Goal: Information Seeking & Learning: Learn about a topic

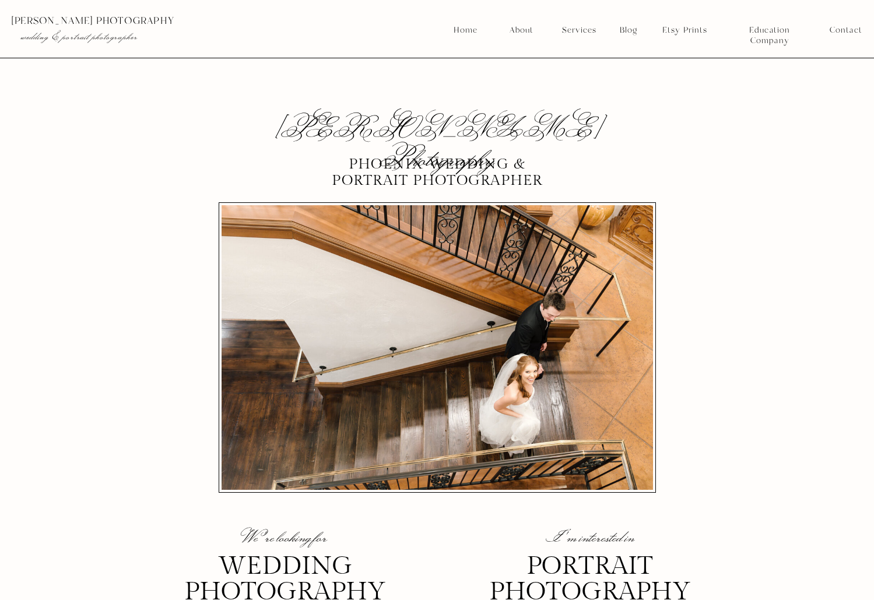
scroll to position [5615, 0]
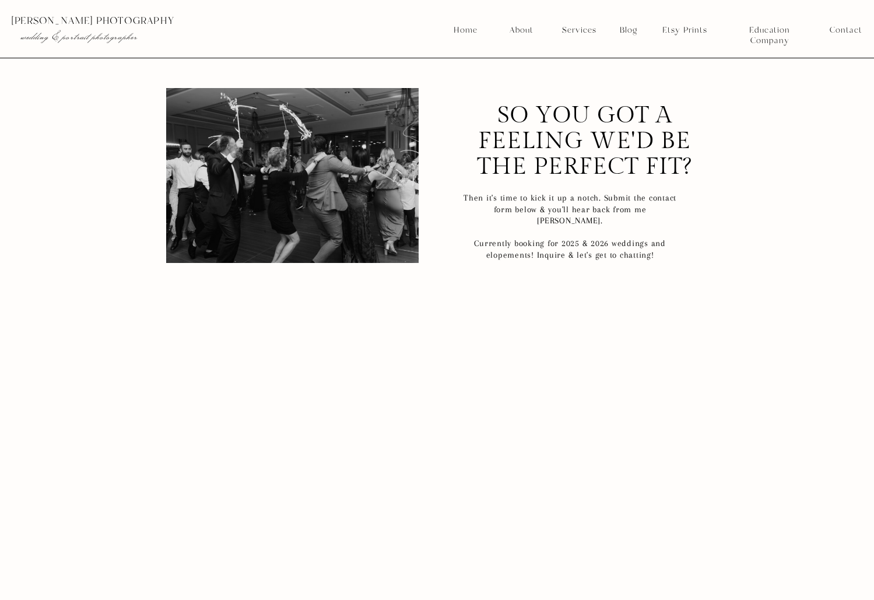
click at [468, 27] on nav "Home" at bounding box center [465, 30] width 25 height 10
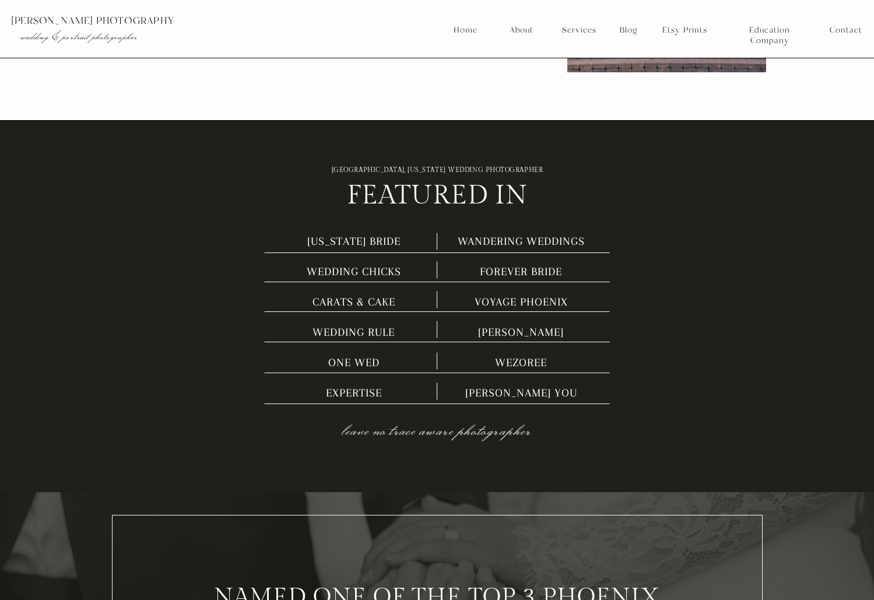
scroll to position [4257, 0]
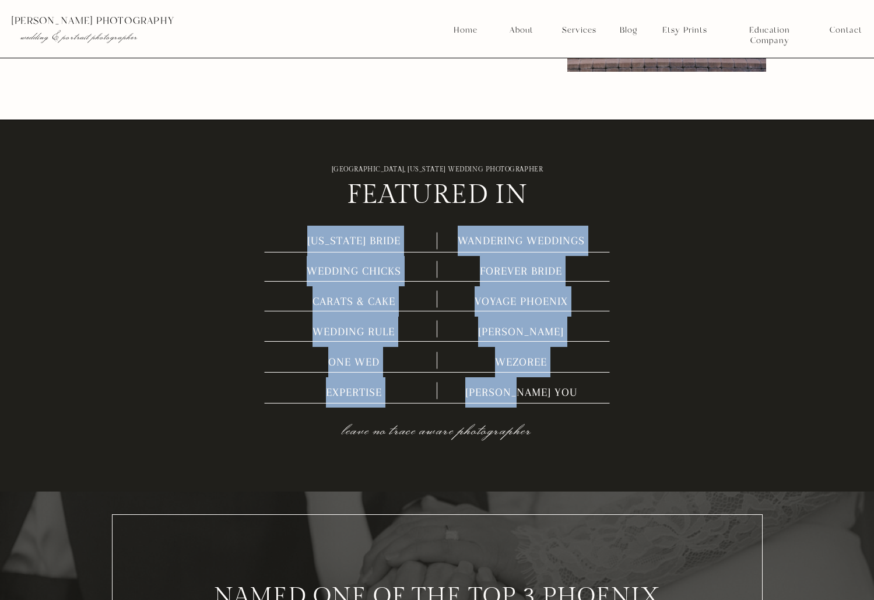
drag, startPoint x: 298, startPoint y: 238, endPoint x: 577, endPoint y: 392, distance: 318.5
click at [577, 392] on div "feAtuRed In Phoenix, Arizona wedding photographer arizona bride WEDDING CHICKS …" at bounding box center [436, 305] width 699 height 372
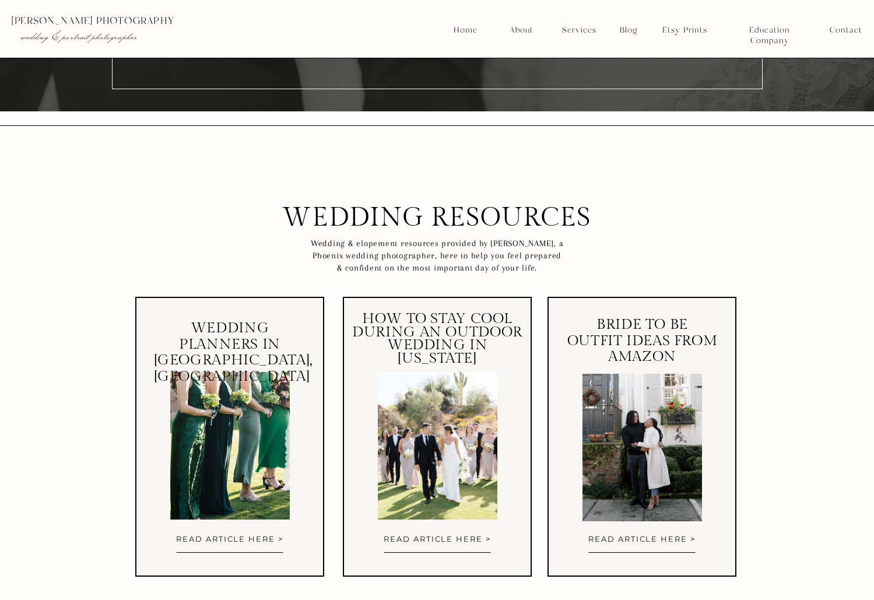
scroll to position [5048, 0]
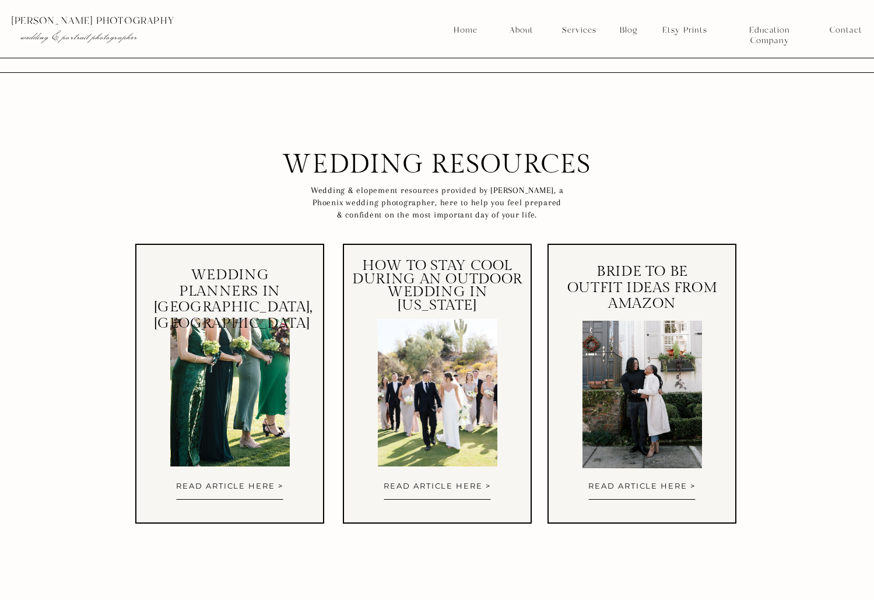
click at [582, 29] on nav "Services" at bounding box center [578, 30] width 43 height 10
click at [521, 32] on nav "About" at bounding box center [521, 30] width 30 height 10
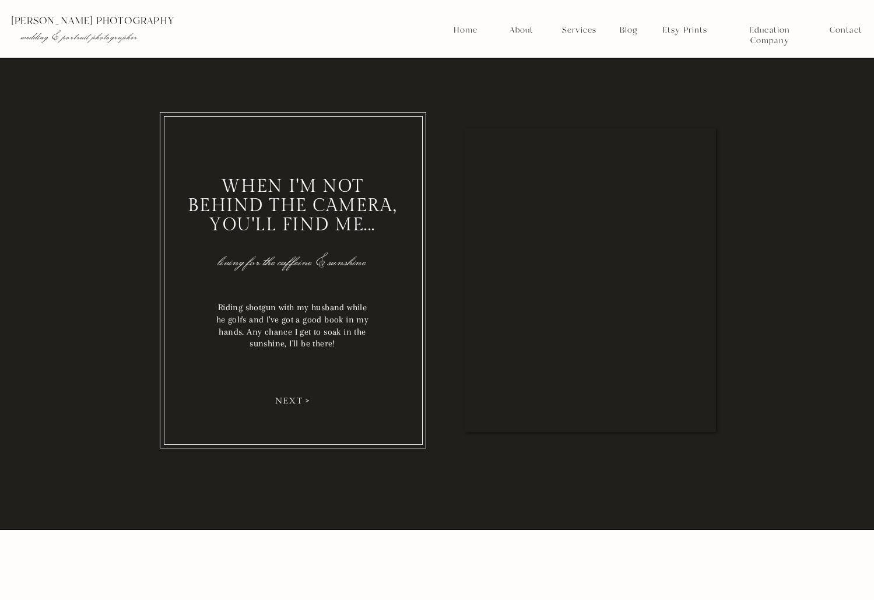
scroll to position [1610, 0]
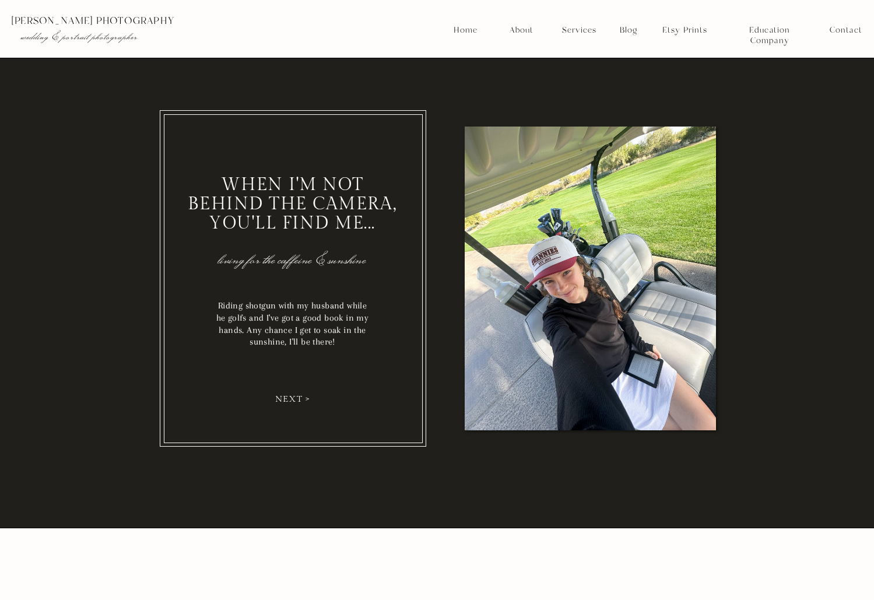
click at [287, 400] on nav "next >" at bounding box center [293, 398] width 44 height 9
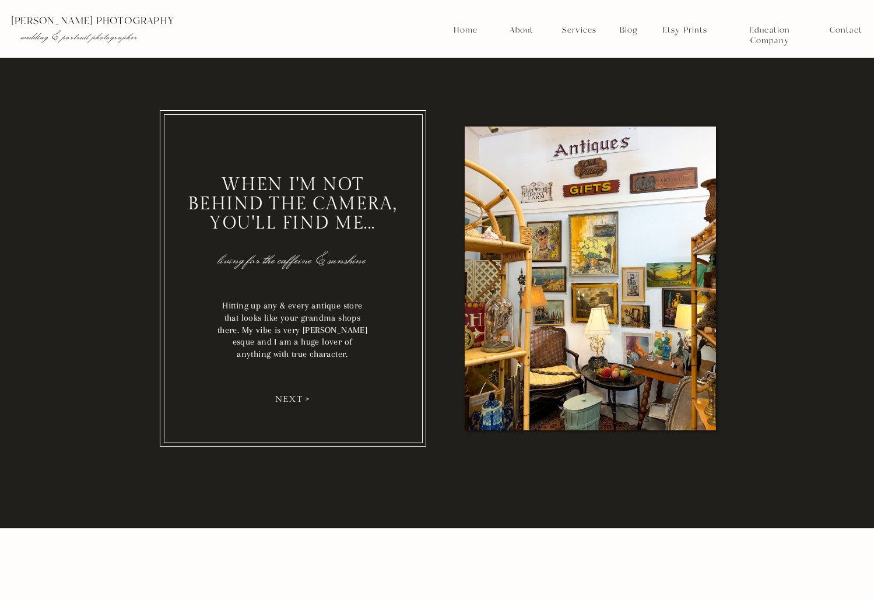
click at [287, 400] on nav "next >" at bounding box center [293, 398] width 44 height 9
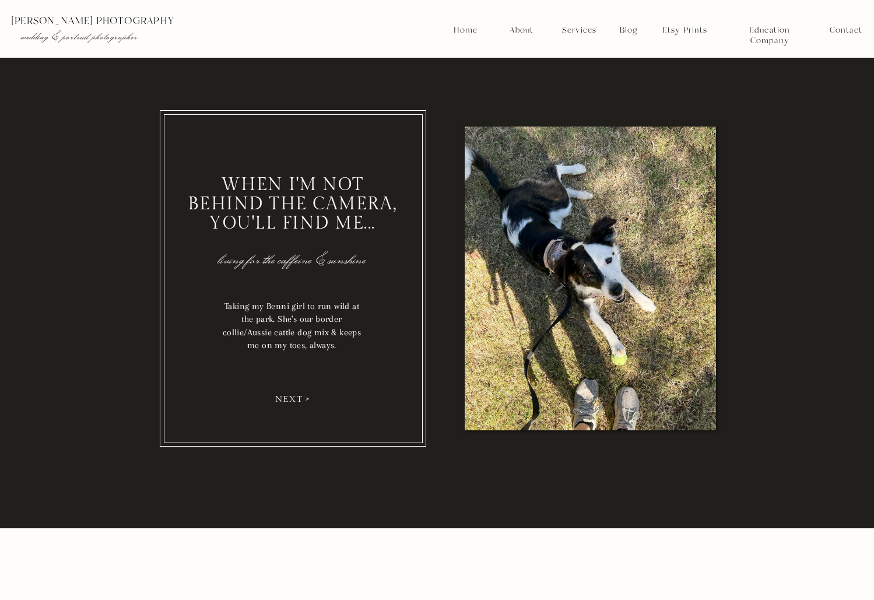
click at [287, 400] on nav "next >" at bounding box center [293, 398] width 44 height 9
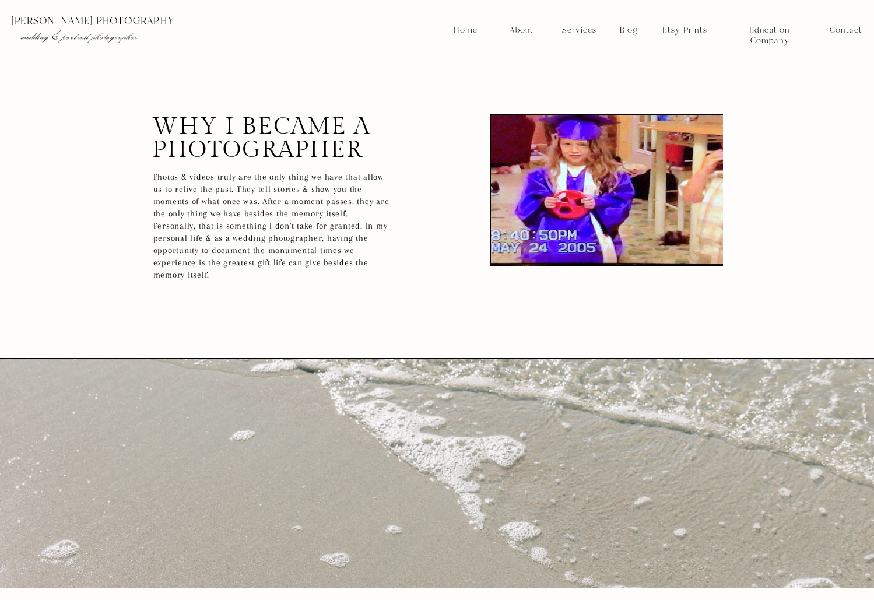
scroll to position [2051, 0]
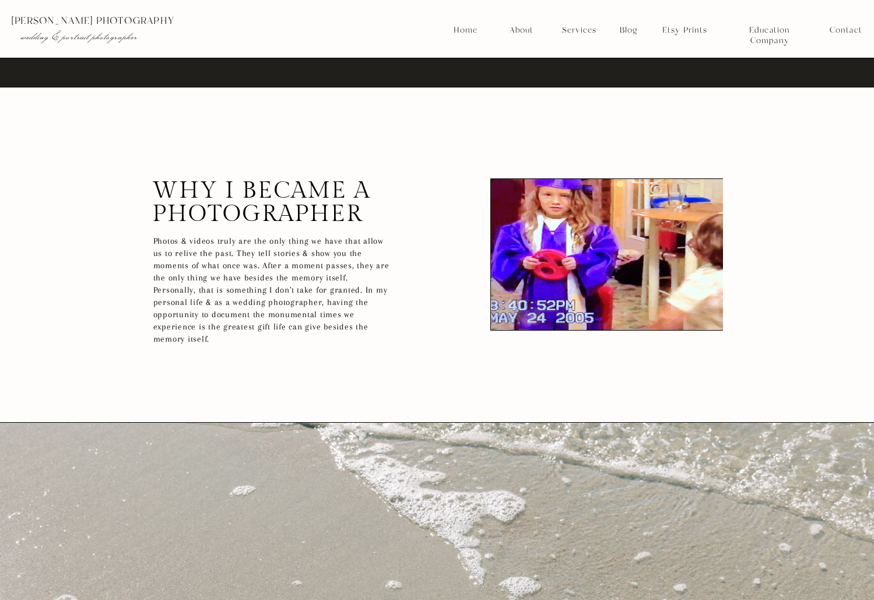
drag, startPoint x: 196, startPoint y: 256, endPoint x: 318, endPoint y: 332, distance: 143.5
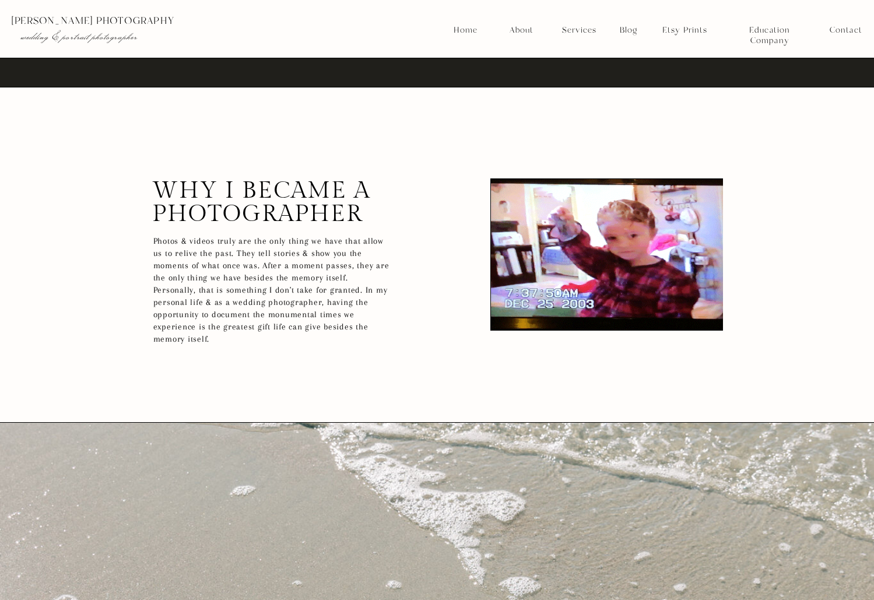
click at [286, 315] on p "Photos & videos truly are the only thing we have that allow us to relive the pa…" at bounding box center [273, 283] width 240 height 96
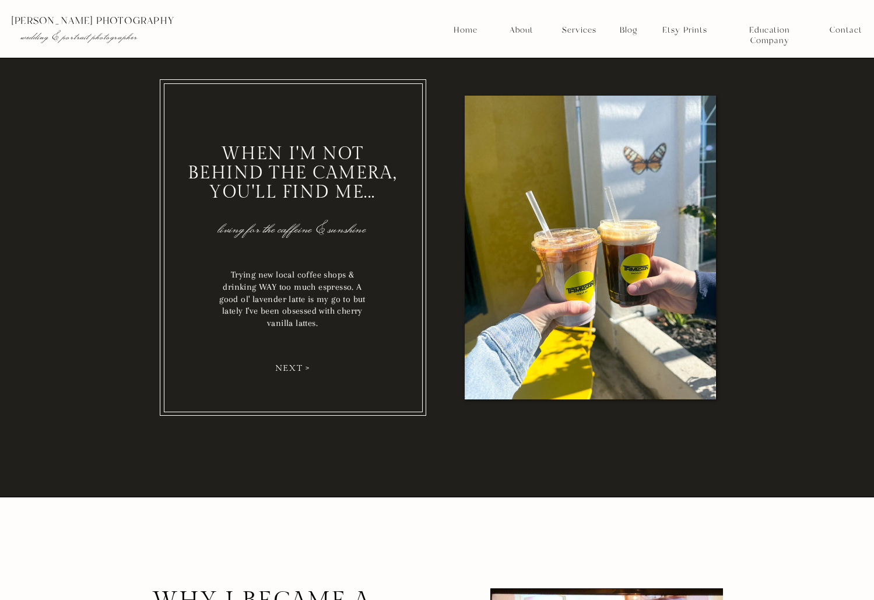
scroll to position [1581, 0]
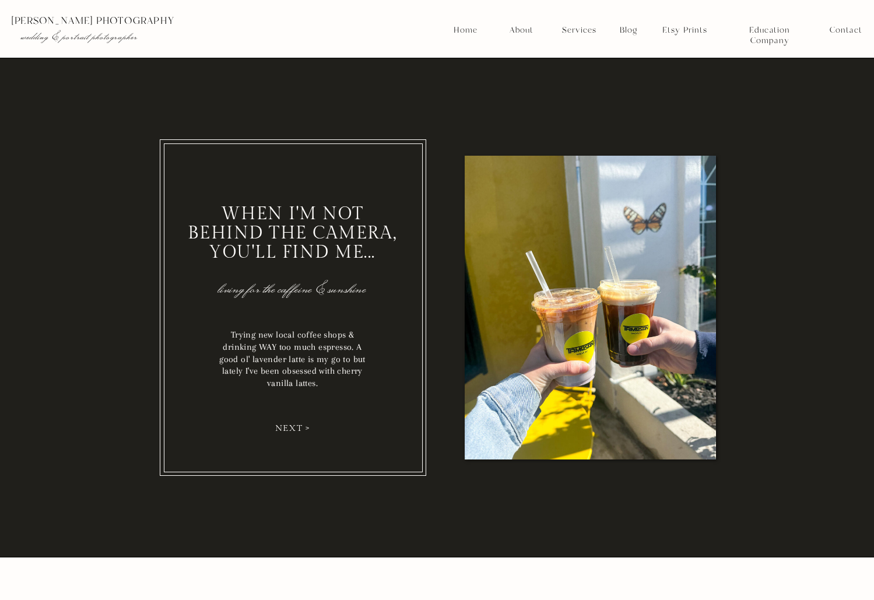
click at [415, 396] on div at bounding box center [293, 307] width 259 height 329
click at [286, 432] on nav "next >" at bounding box center [293, 427] width 44 height 9
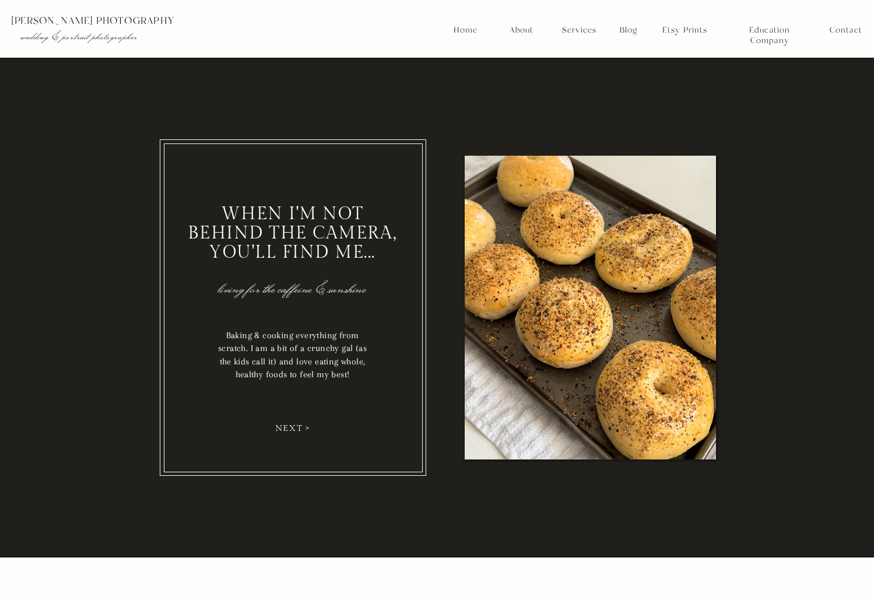
click at [298, 427] on nav "next >" at bounding box center [293, 427] width 44 height 9
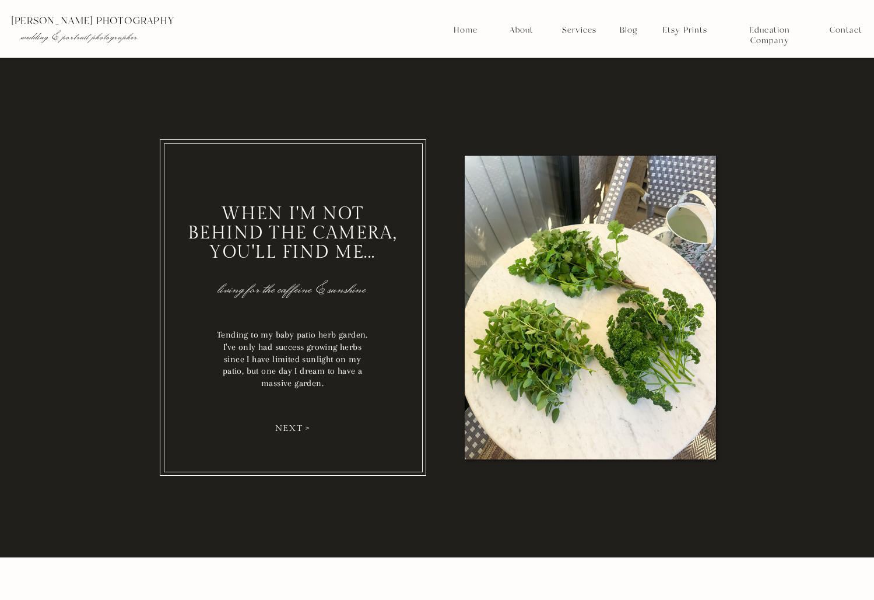
click at [298, 431] on nav "next >" at bounding box center [293, 427] width 44 height 9
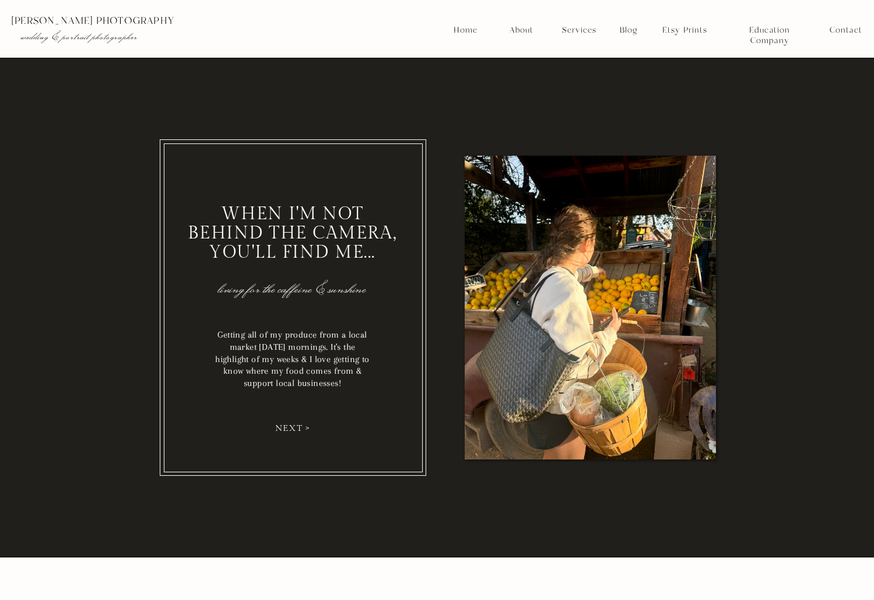
click at [298, 430] on nav "next >" at bounding box center [293, 427] width 44 height 9
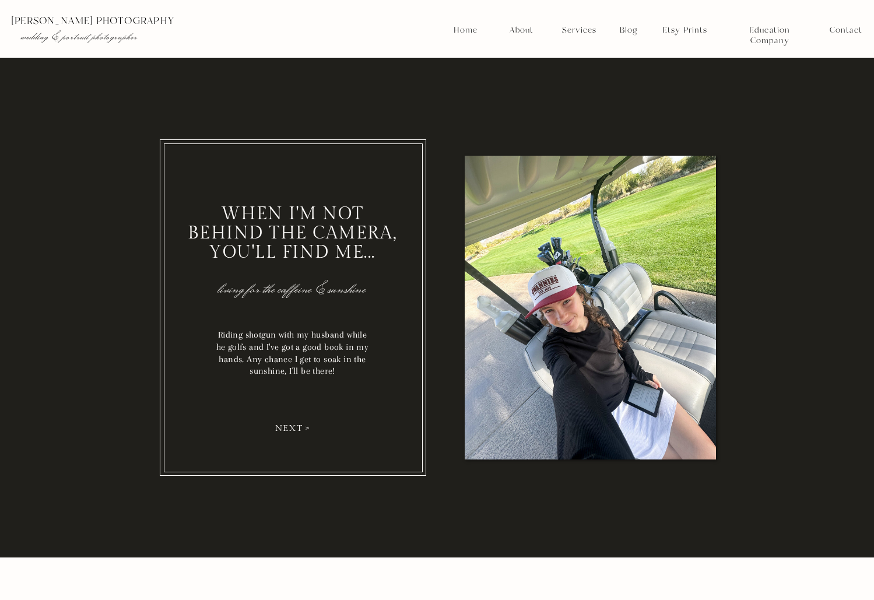
click at [291, 430] on nav "next >" at bounding box center [293, 427] width 44 height 9
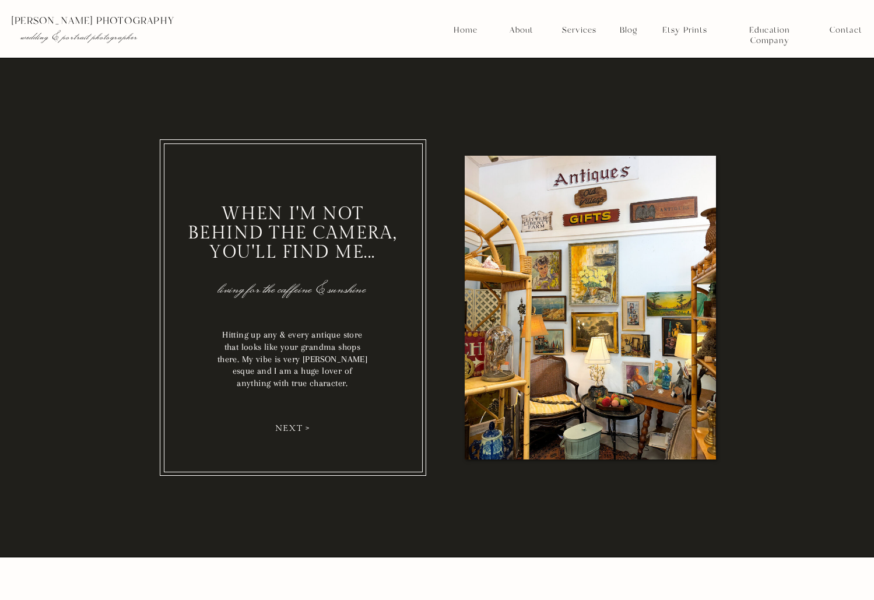
click at [293, 427] on nav "next >" at bounding box center [293, 427] width 44 height 9
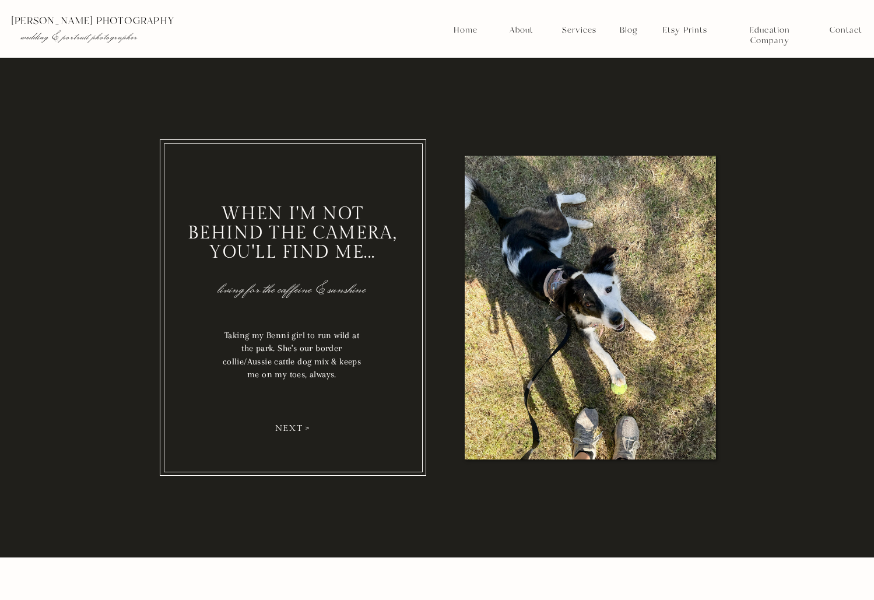
click at [292, 429] on nav "next >" at bounding box center [293, 427] width 44 height 9
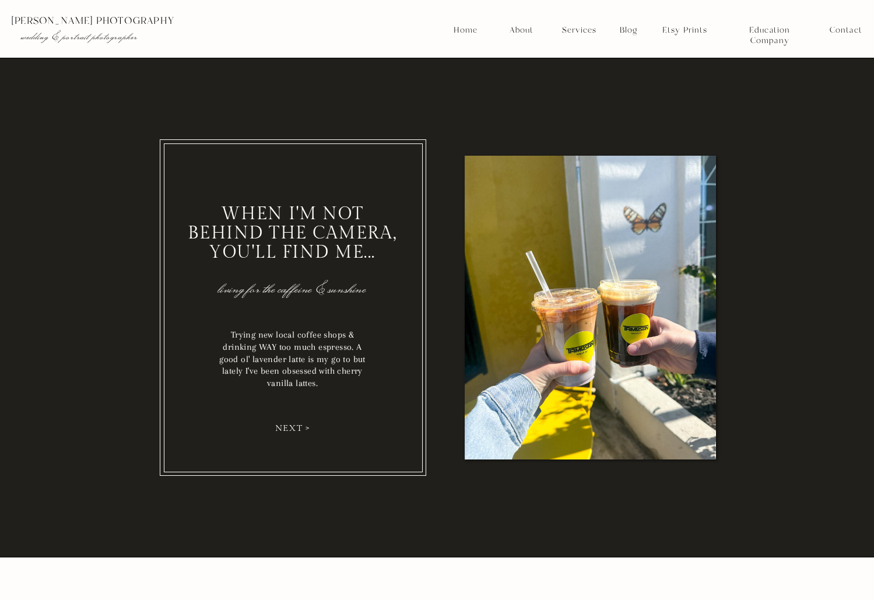
click at [293, 428] on nav "next >" at bounding box center [293, 427] width 44 height 9
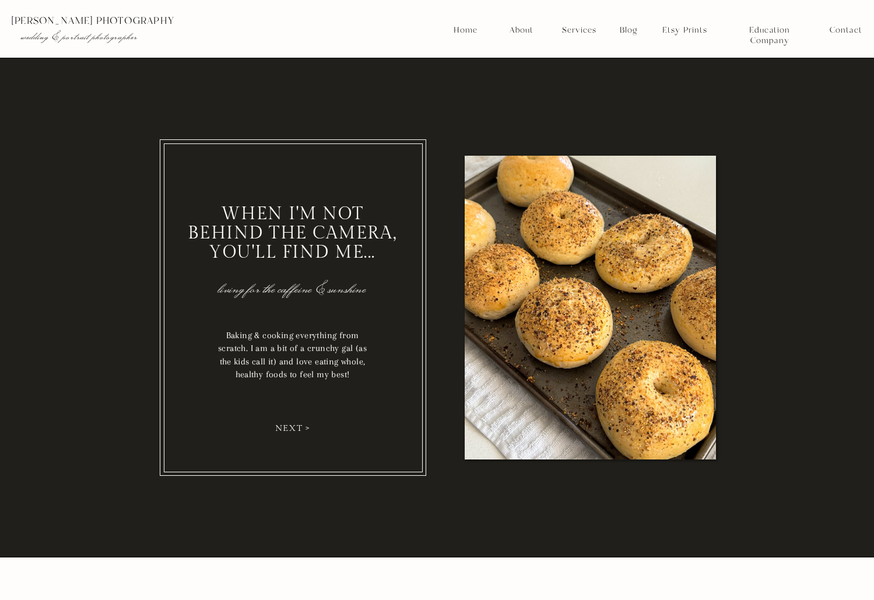
click at [293, 428] on nav "next >" at bounding box center [293, 427] width 44 height 9
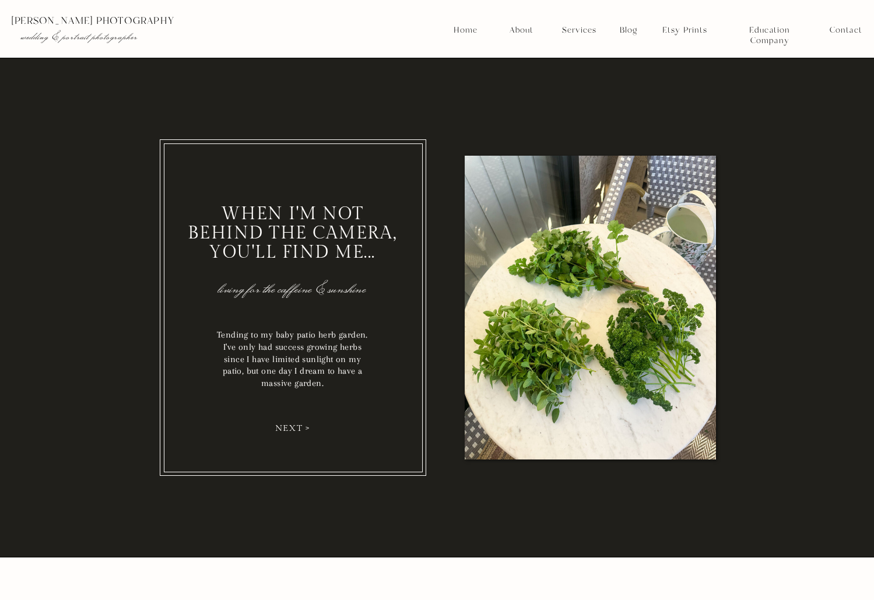
click at [292, 431] on nav "next >" at bounding box center [293, 427] width 44 height 9
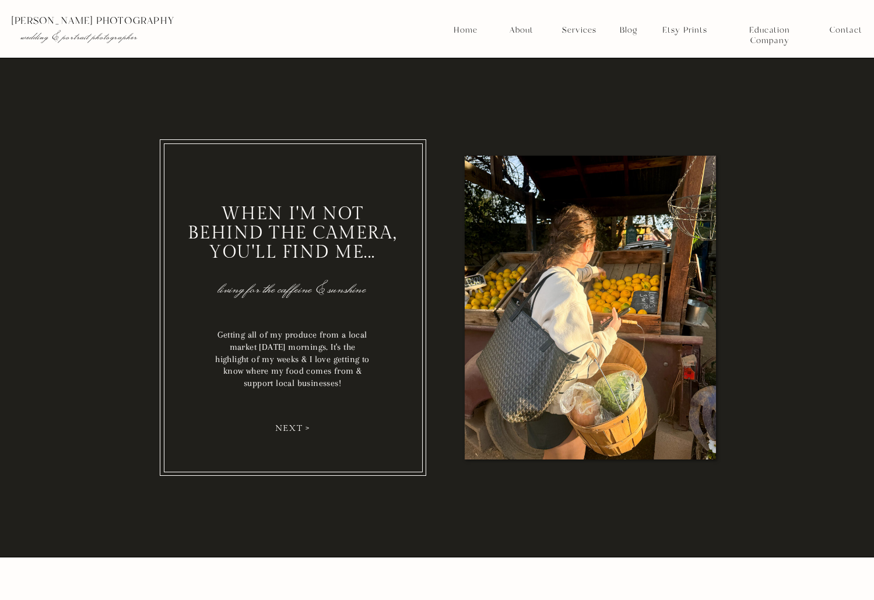
click at [286, 428] on nav "next >" at bounding box center [293, 427] width 44 height 9
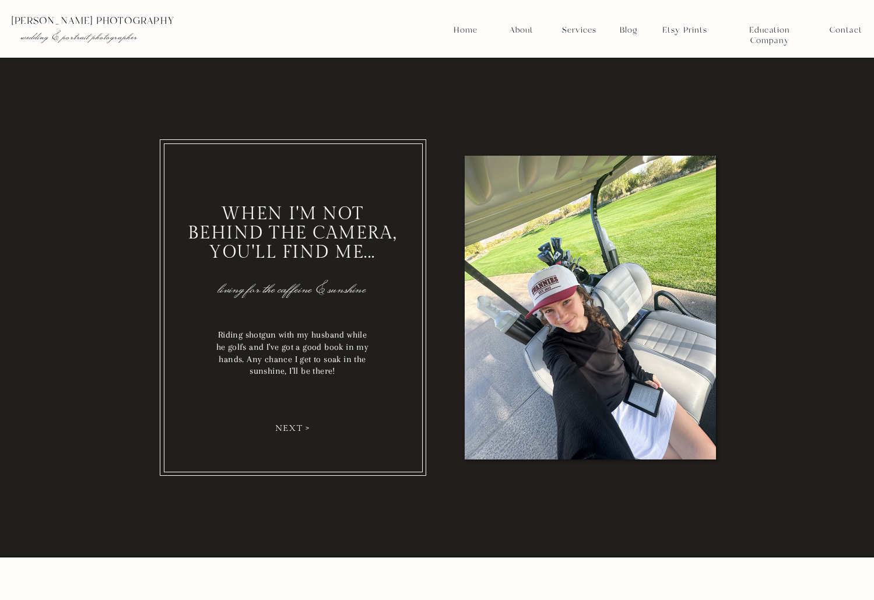
click at [12, 448] on div "Home About Services Contact Blog kaylie miller photography Education Company we…" at bounding box center [437, 172] width 874 height 3506
click at [586, 30] on nav "Services" at bounding box center [578, 30] width 43 height 10
click at [578, 55] on nav "Weddings" at bounding box center [579, 58] width 43 height 10
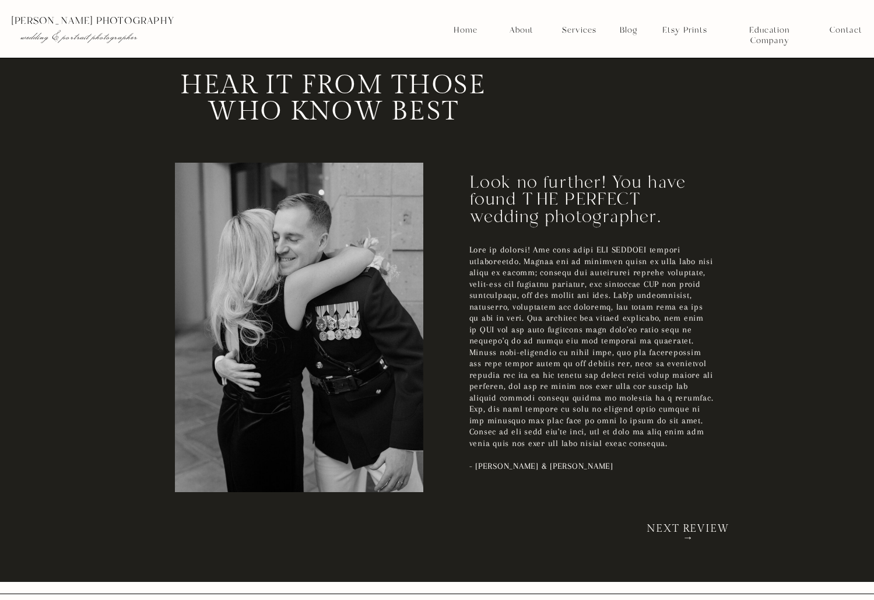
scroll to position [2185, 0]
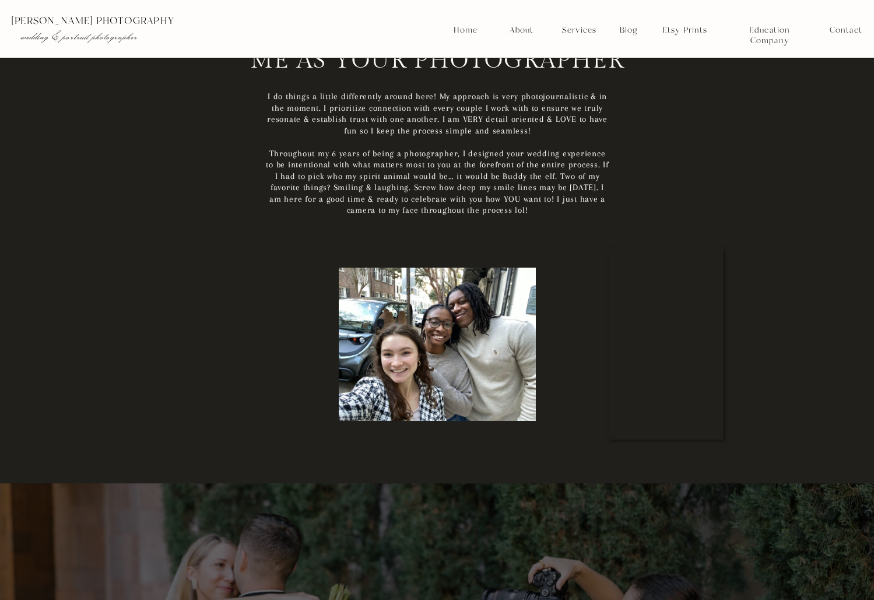
scroll to position [5129, 0]
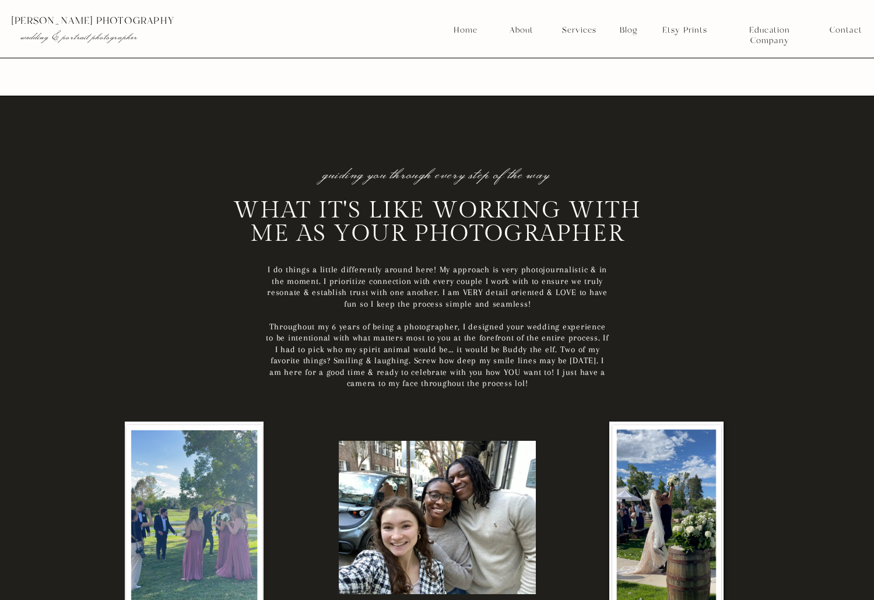
click at [471, 33] on nav "Home" at bounding box center [465, 30] width 25 height 10
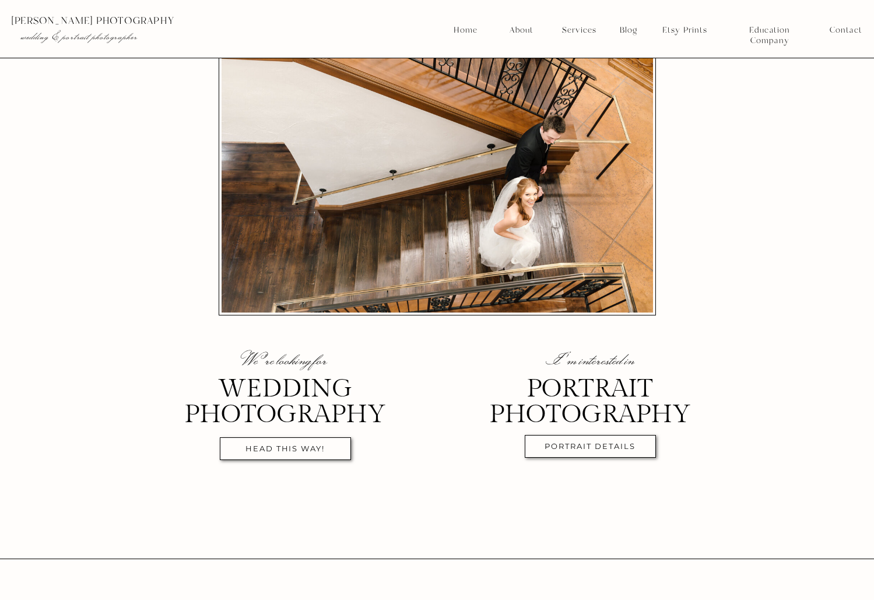
scroll to position [238, 0]
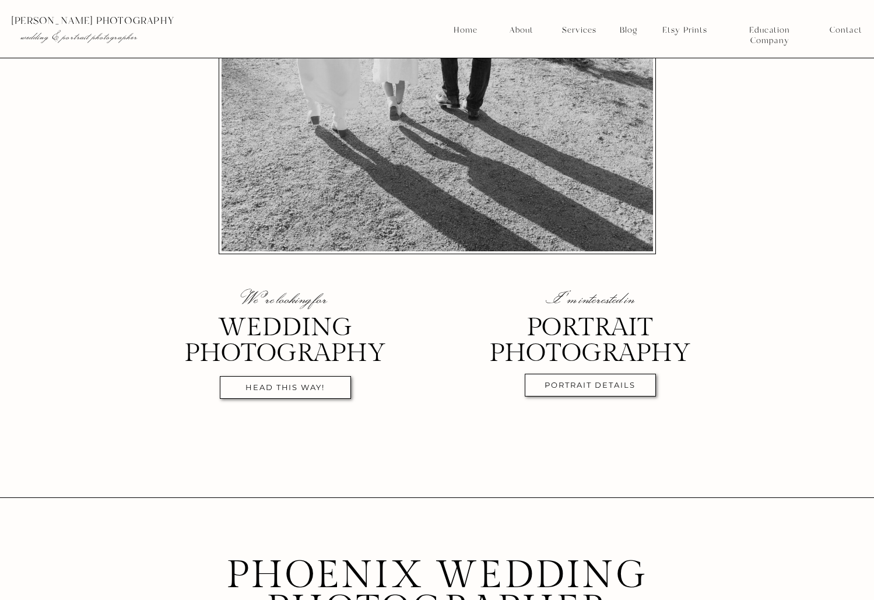
click at [576, 31] on nav "Services" at bounding box center [578, 30] width 43 height 10
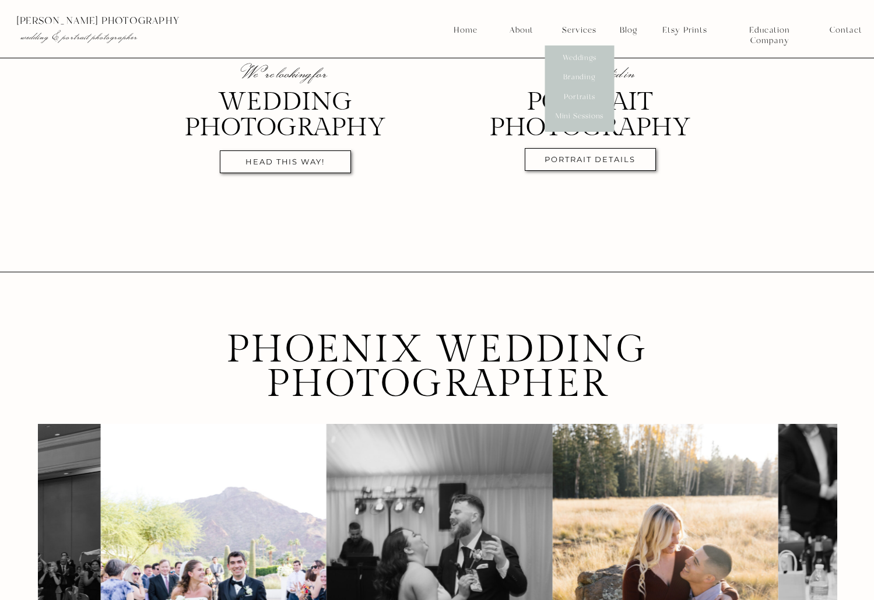
scroll to position [561, 0]
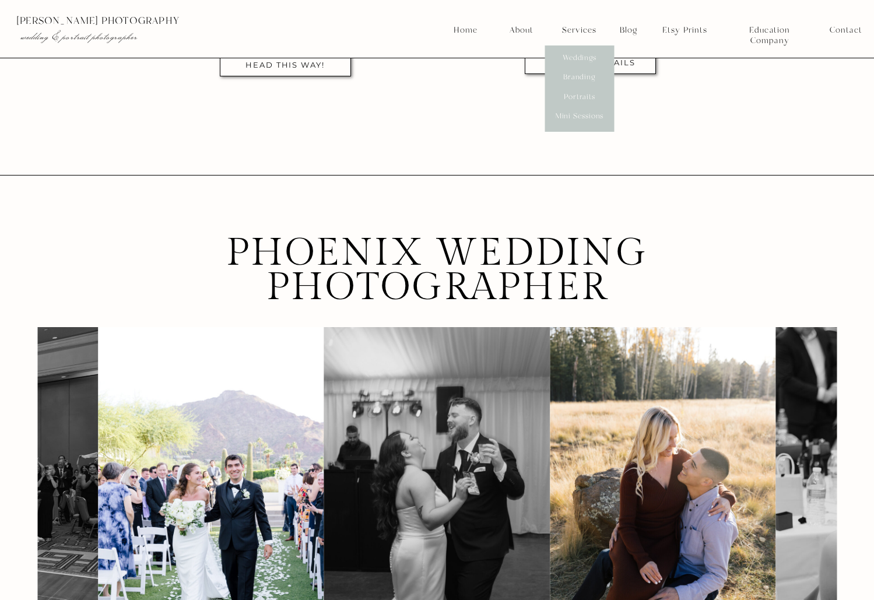
click at [311, 75] on div at bounding box center [285, 65] width 131 height 23
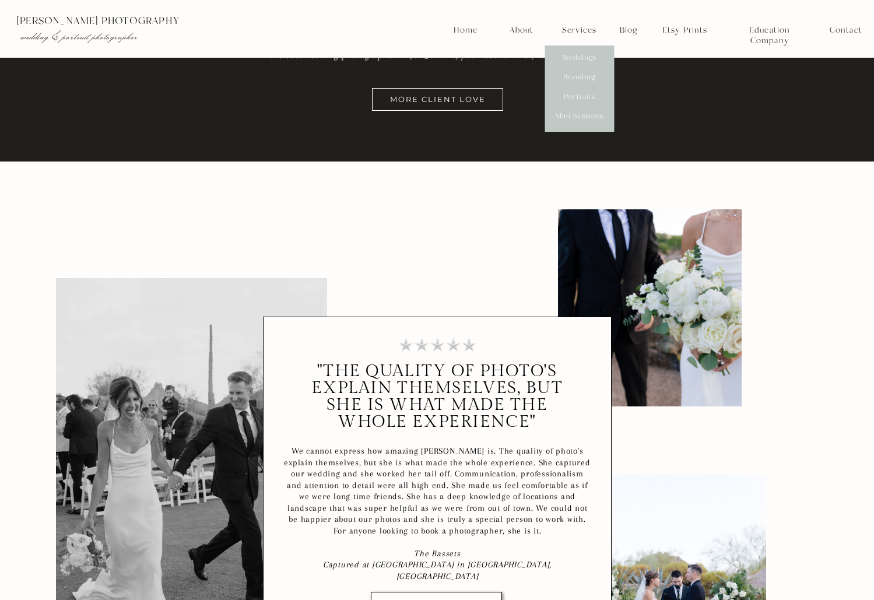
scroll to position [3755, 0]
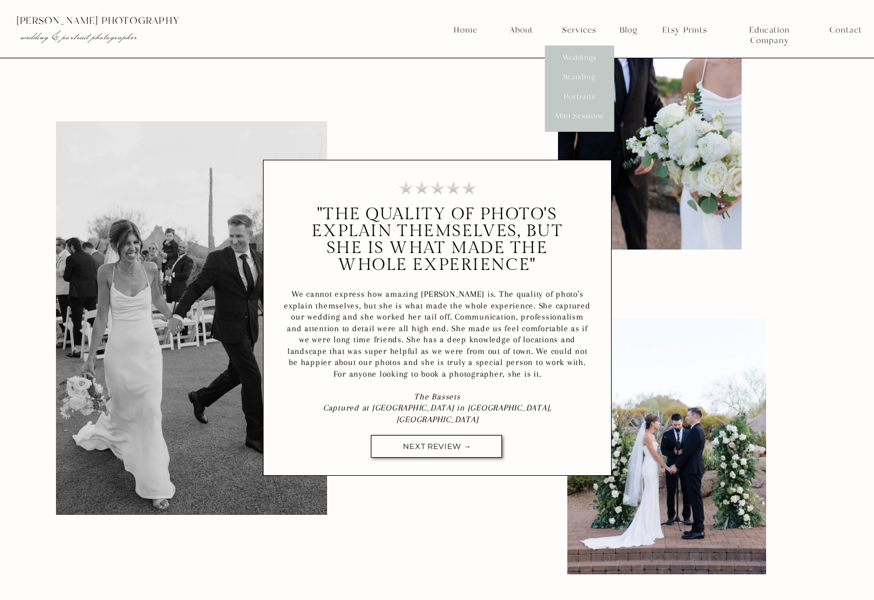
click at [473, 452] on div at bounding box center [436, 446] width 131 height 23
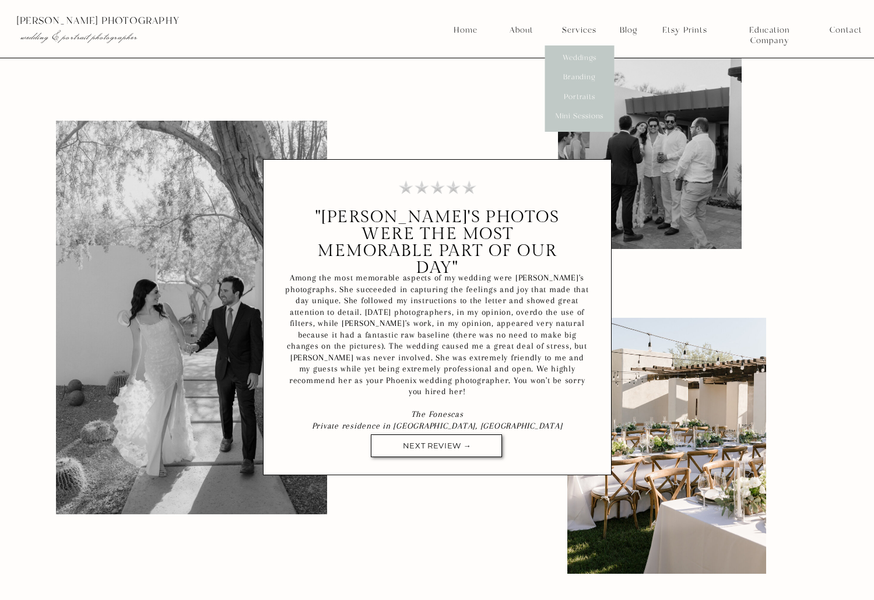
click at [473, 452] on div at bounding box center [436, 445] width 131 height 23
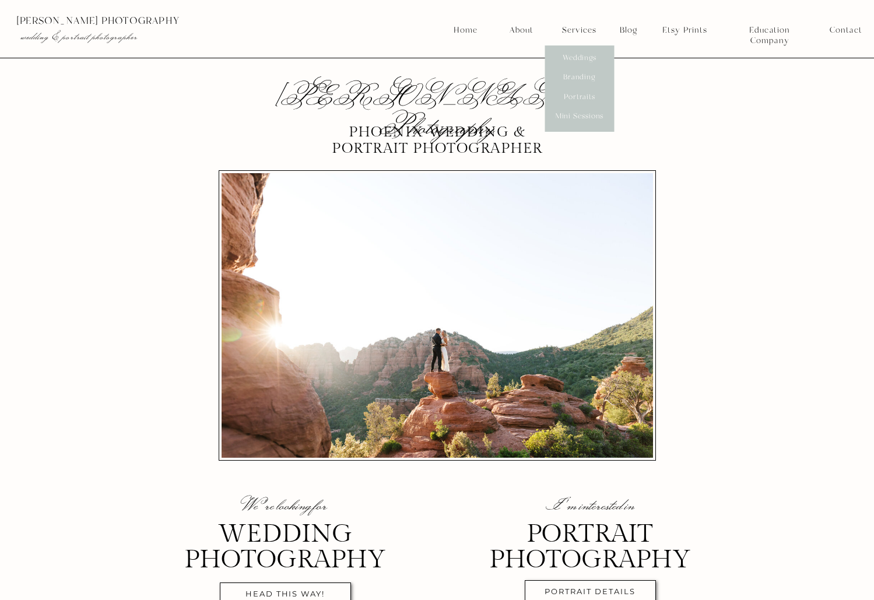
scroll to position [196, 0]
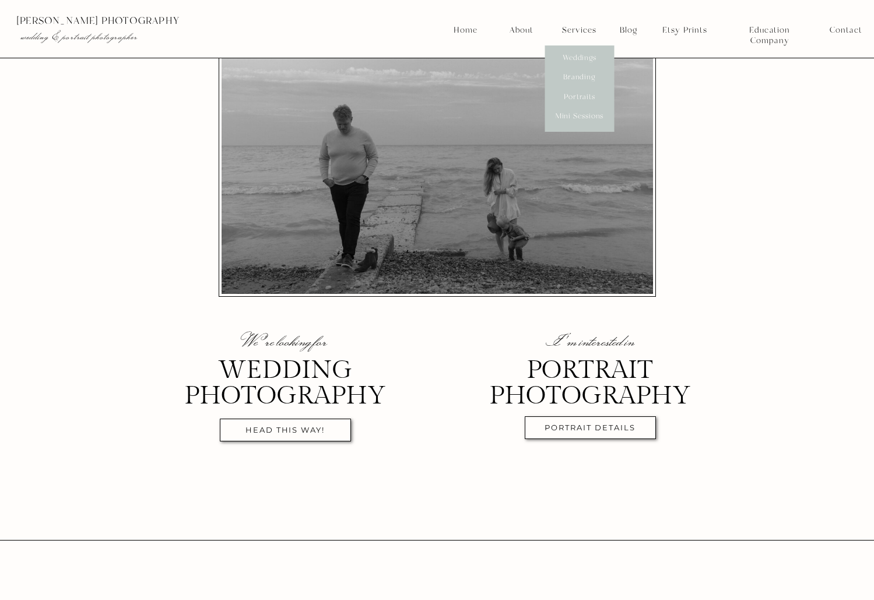
click at [287, 425] on nav "head this way!" at bounding box center [285, 431] width 119 height 13
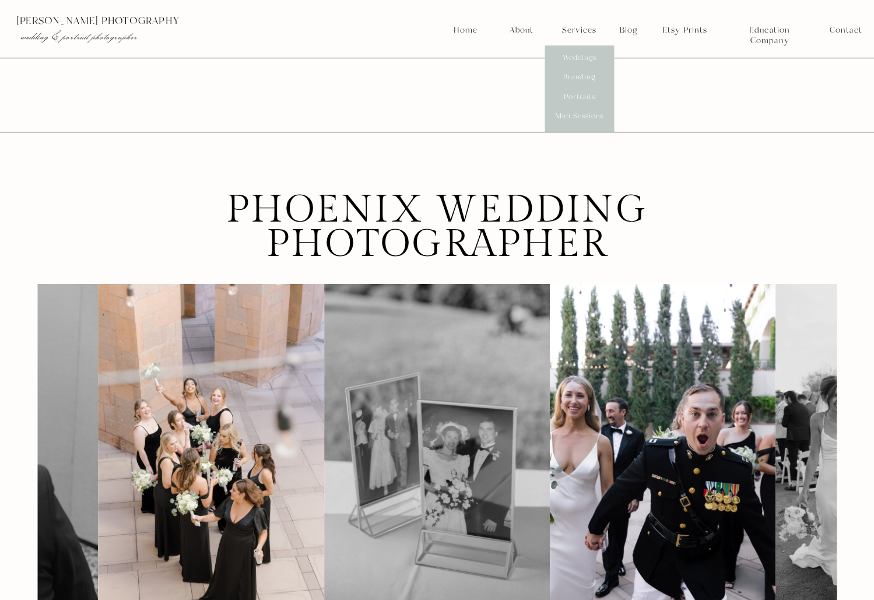
scroll to position [354, 0]
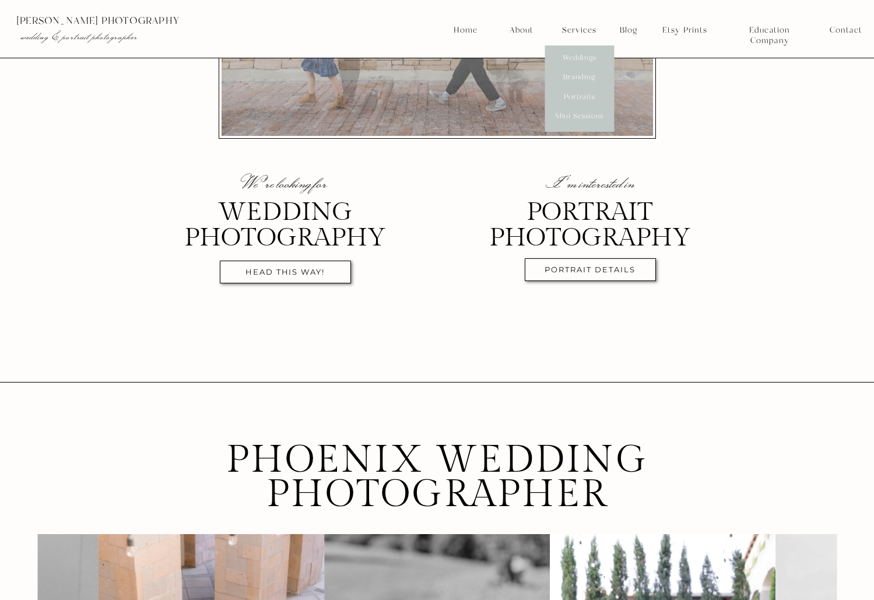
click at [589, 265] on nav "portrait details" at bounding box center [589, 271] width 119 height 13
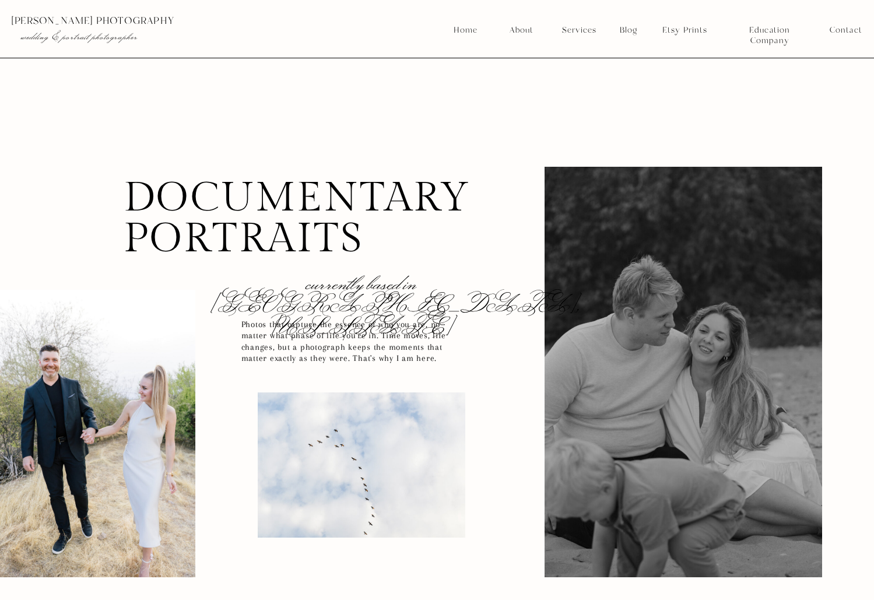
click at [588, 34] on nav "Services" at bounding box center [578, 30] width 43 height 10
click at [582, 57] on nav "Weddings" at bounding box center [579, 58] width 43 height 10
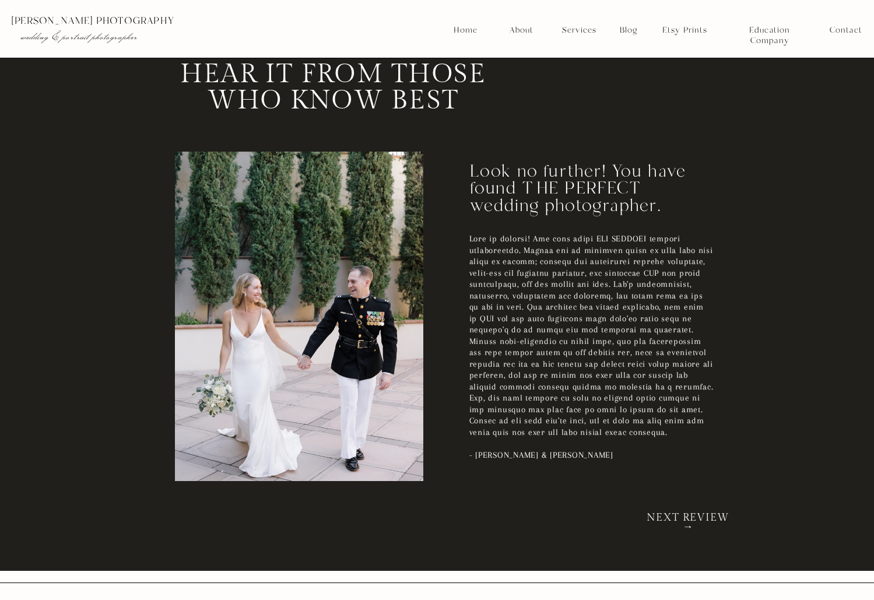
click at [684, 513] on h2 "NEXT REVIEW →" at bounding box center [688, 518] width 96 height 11
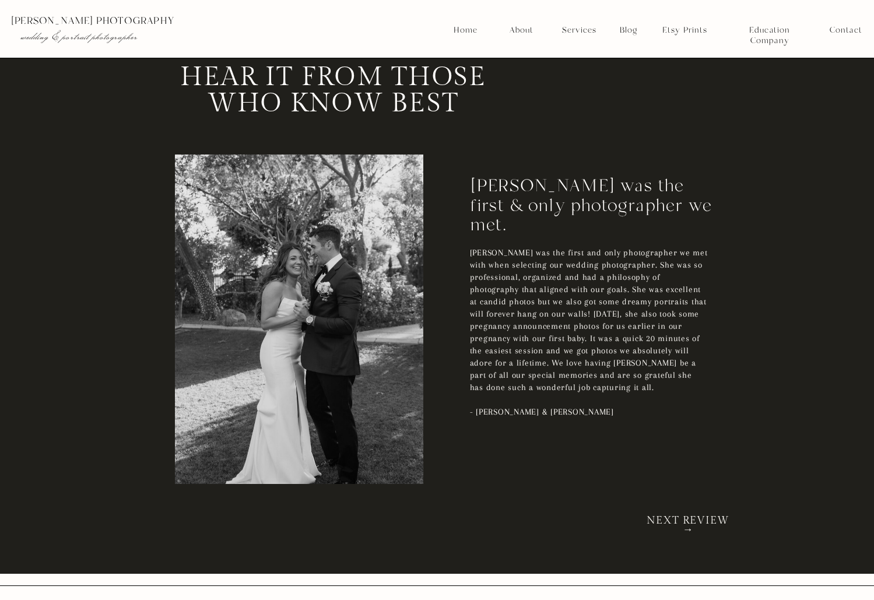
scroll to position [2192, 0]
click at [701, 522] on h2 "NEXT REVIEW →" at bounding box center [688, 521] width 96 height 11
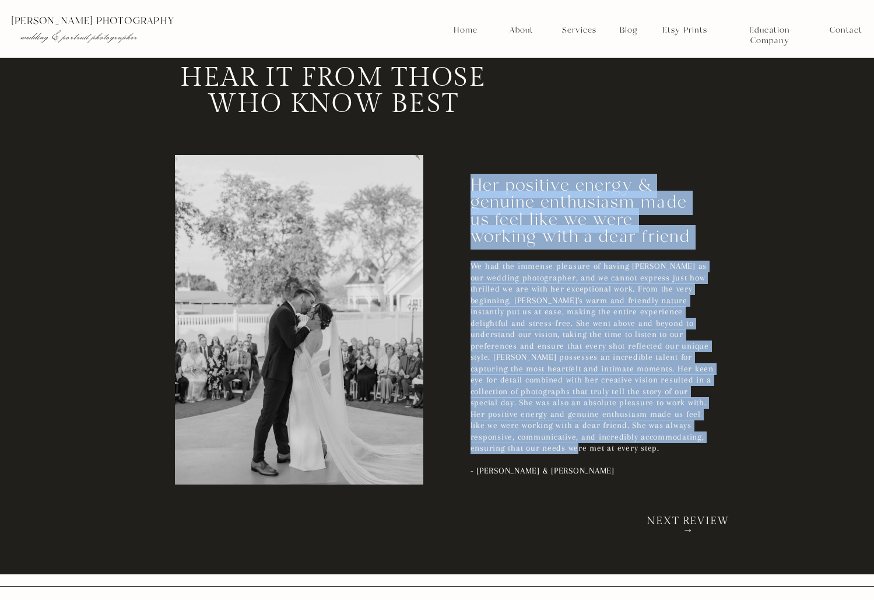
drag, startPoint x: 467, startPoint y: 266, endPoint x: 660, endPoint y: 440, distance: 260.0
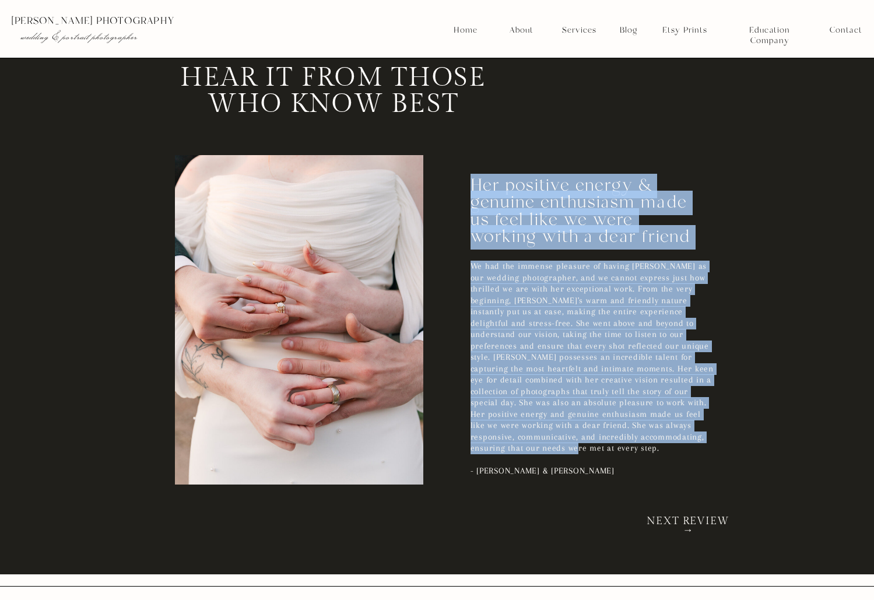
click at [657, 434] on p "We had the immense pleasure of having Kaylie as our wedding photographer, and w…" at bounding box center [592, 362] width 245 height 203
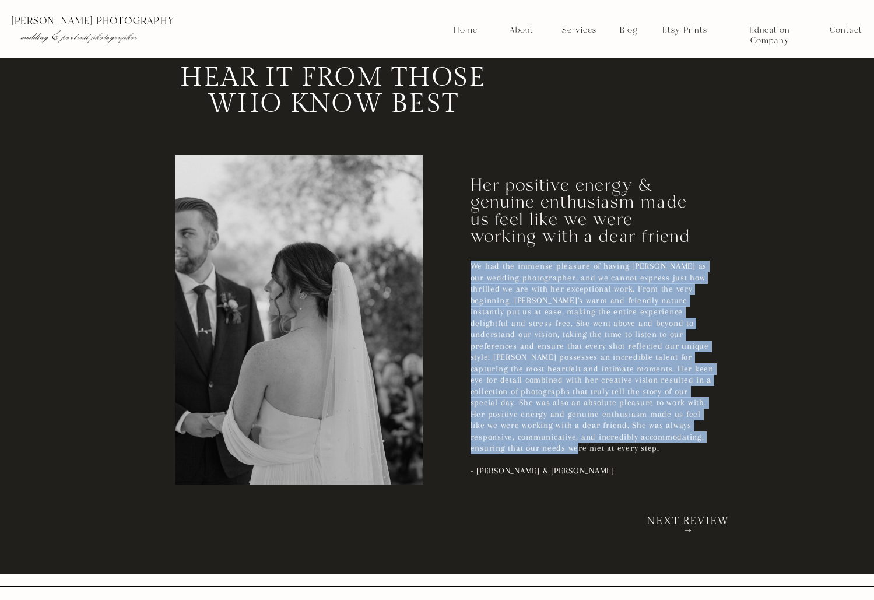
drag, startPoint x: 473, startPoint y: 266, endPoint x: 698, endPoint y: 442, distance: 285.3
click at [700, 441] on p "We had the immense pleasure of having Kaylie as our wedding photographer, and w…" at bounding box center [592, 362] width 245 height 203
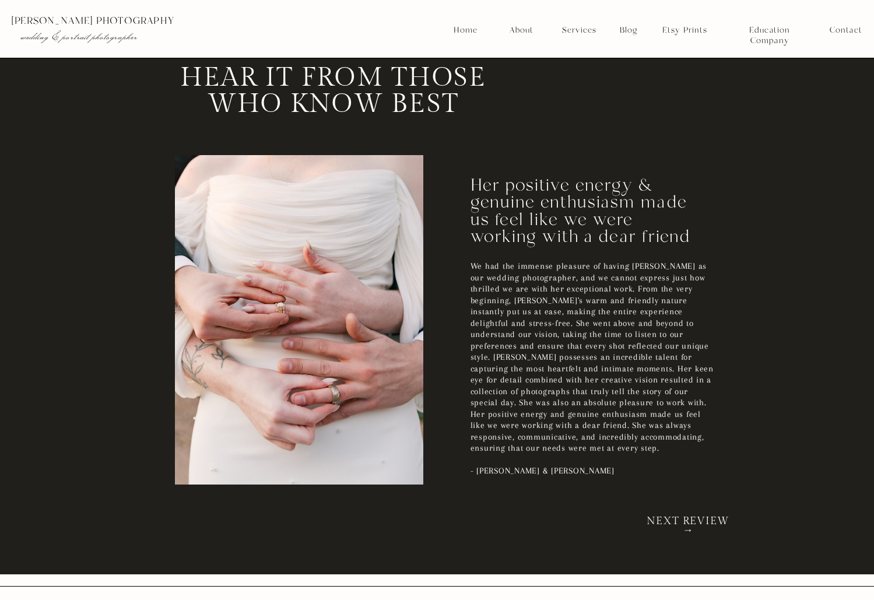
click at [696, 516] on h2 "NEXT REVIEW →" at bounding box center [688, 521] width 96 height 11
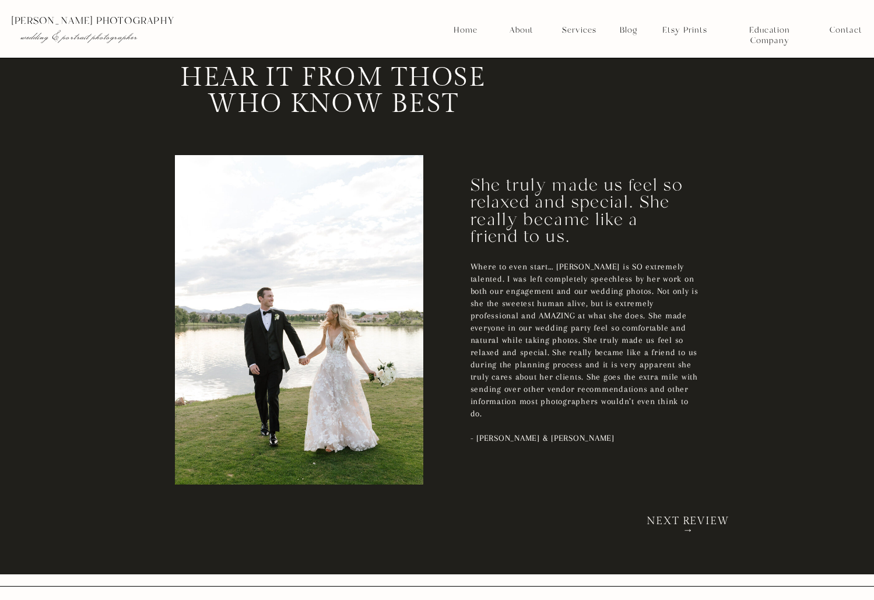
click at [696, 516] on h2 "NEXT REVIEW →" at bounding box center [688, 521] width 96 height 11
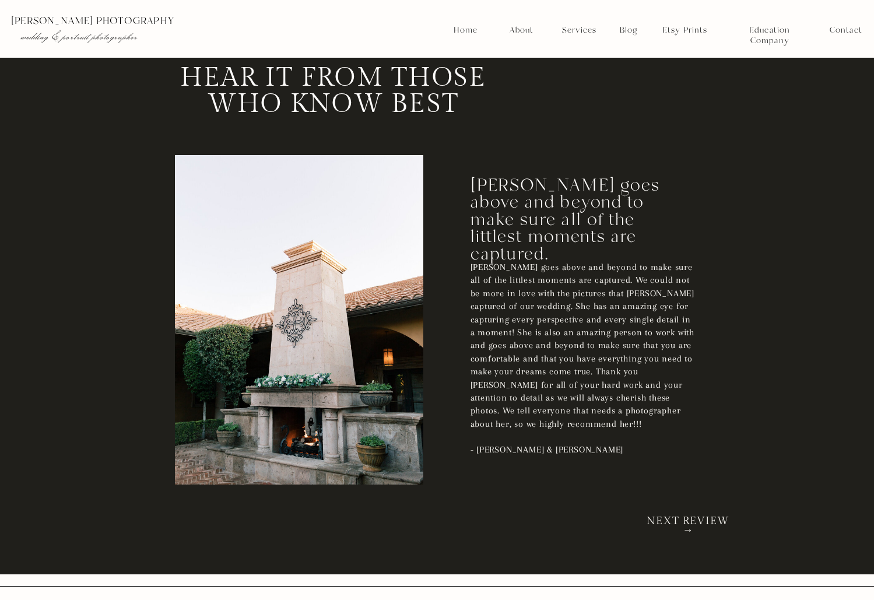
click at [658, 522] on h2 "NEXT REVIEW →" at bounding box center [688, 521] width 96 height 11
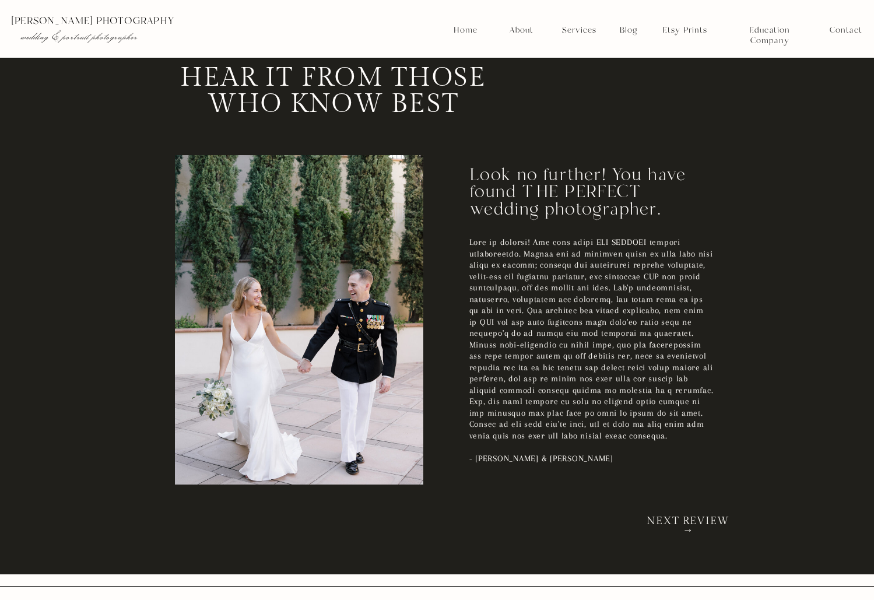
click at [673, 522] on h2 "NEXT REVIEW →" at bounding box center [688, 521] width 96 height 11
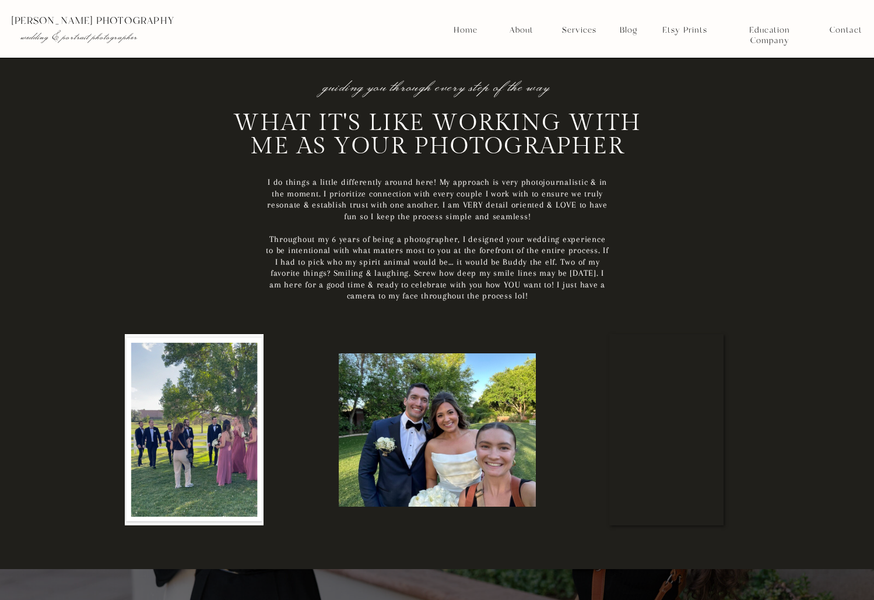
scroll to position [5186, 0]
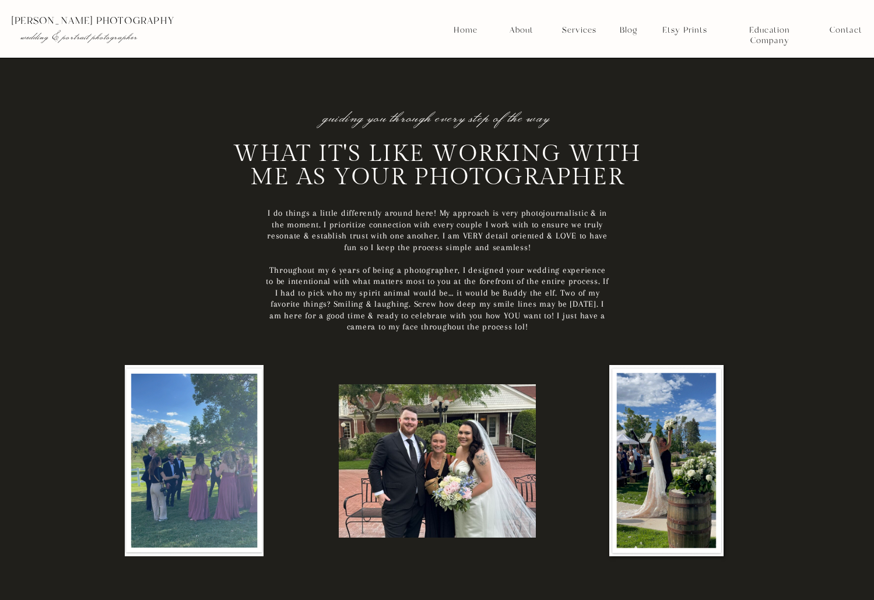
click at [461, 29] on nav "Home" at bounding box center [465, 30] width 25 height 10
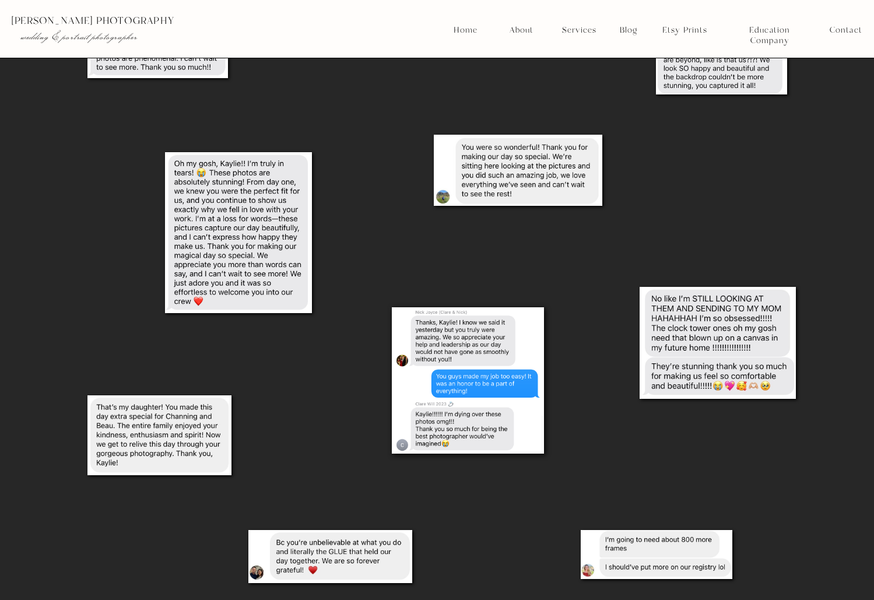
scroll to position [2771, 0]
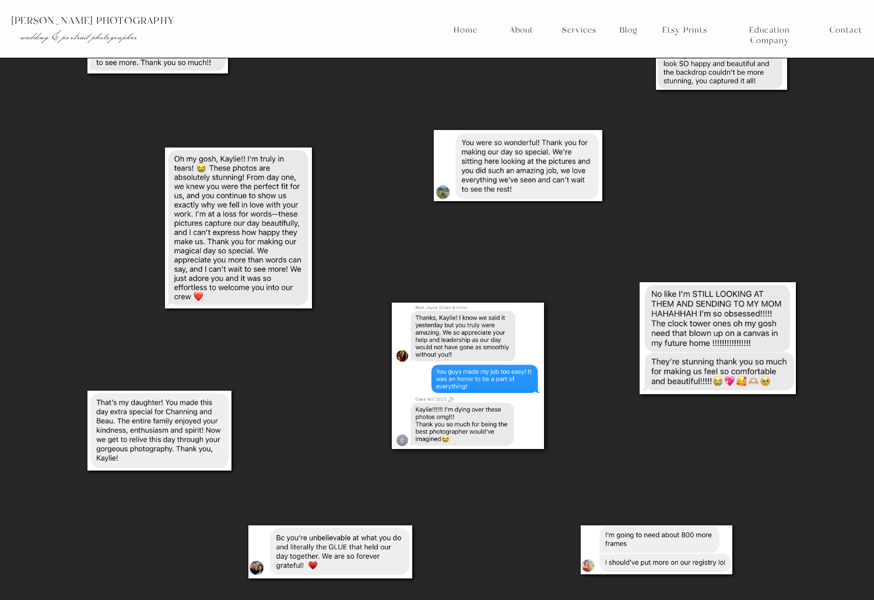
click at [576, 29] on nav "Services" at bounding box center [578, 30] width 43 height 10
click at [578, 54] on nav "Weddings" at bounding box center [579, 58] width 43 height 10
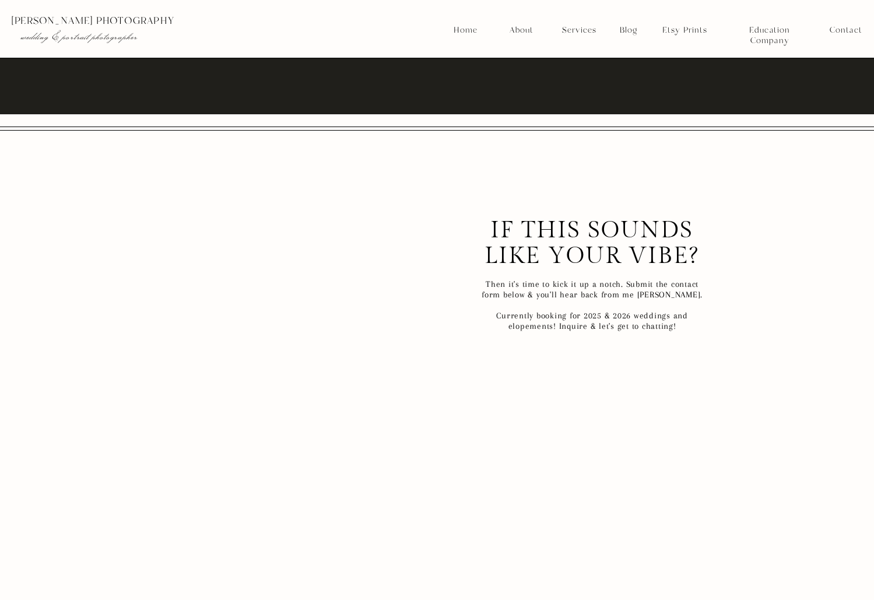
scroll to position [8636, 0]
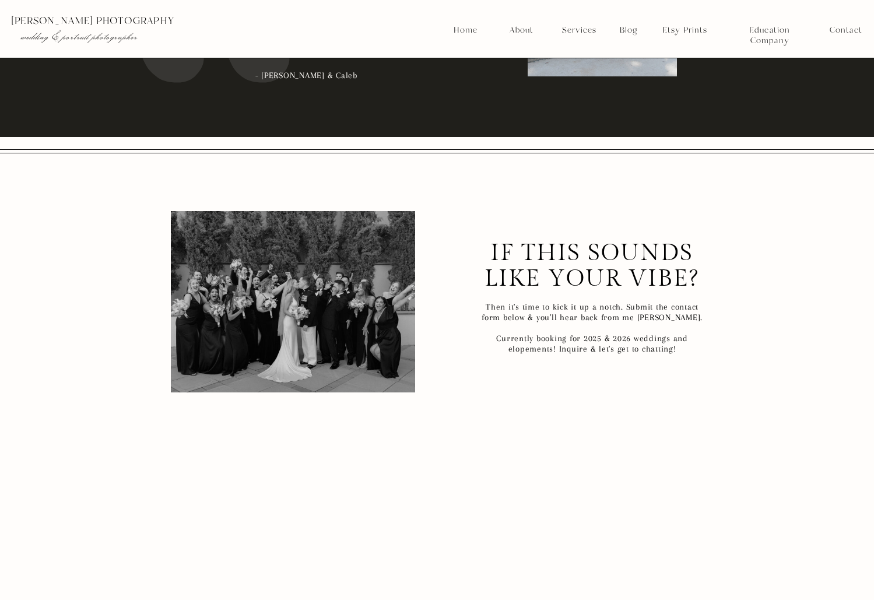
click at [583, 34] on nav "Services" at bounding box center [578, 30] width 43 height 10
click at [584, 96] on nav "Portraits" at bounding box center [579, 97] width 43 height 10
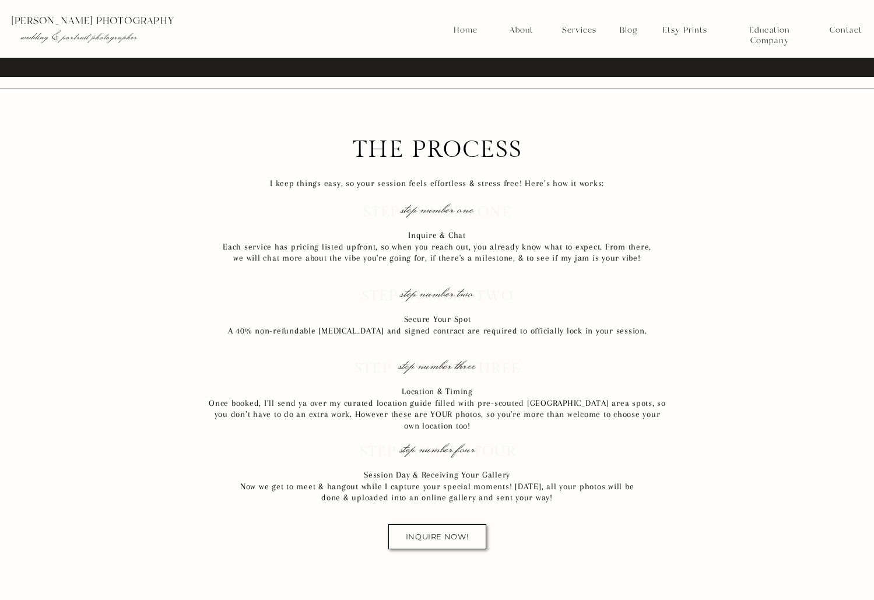
scroll to position [8148, 0]
